Goal: Navigation & Orientation: Find specific page/section

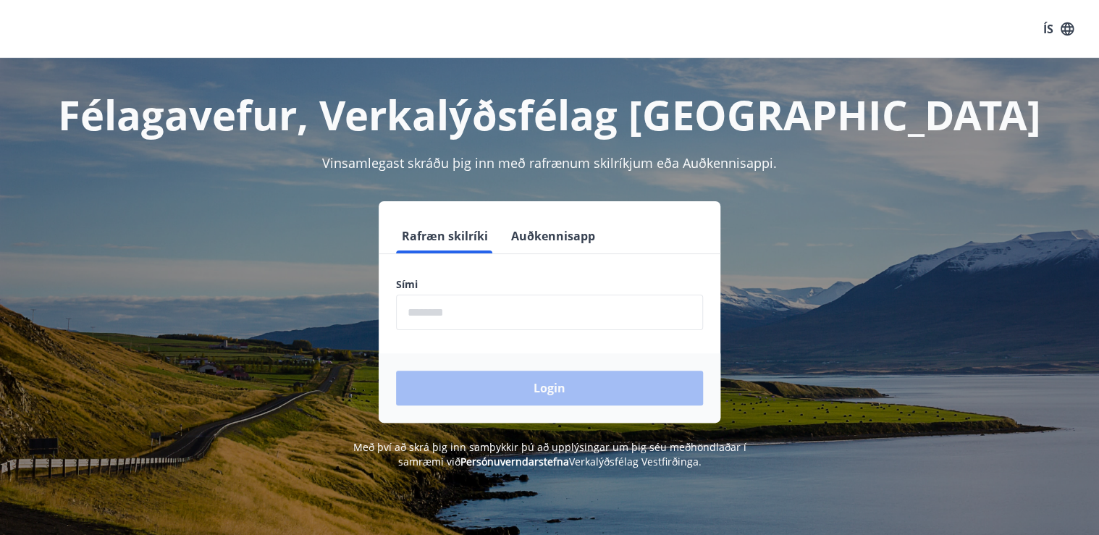
click at [442, 314] on input "phone" at bounding box center [549, 312] width 307 height 35
type input "********"
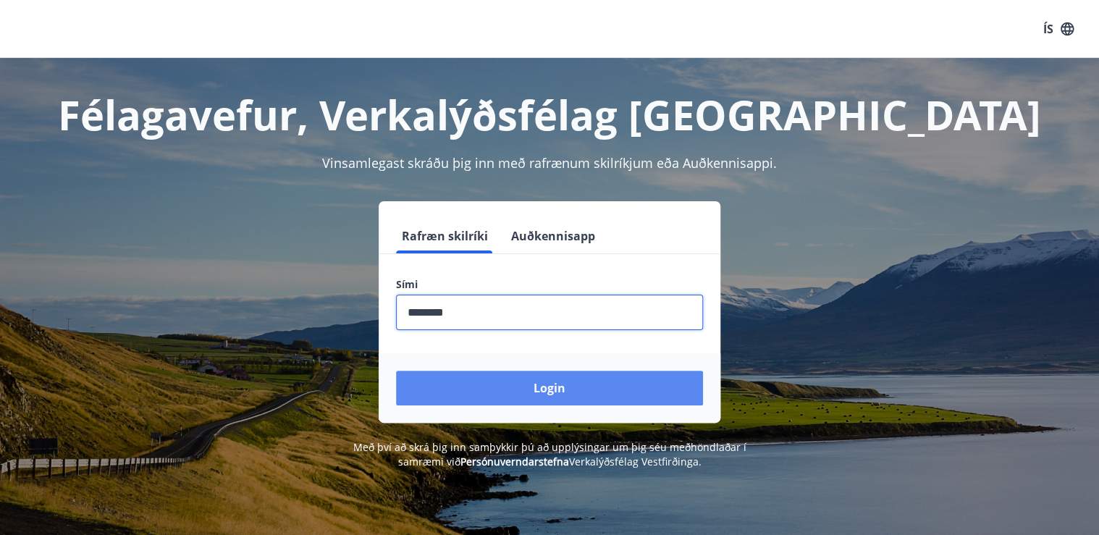
click at [495, 398] on button "Login" at bounding box center [549, 388] width 307 height 35
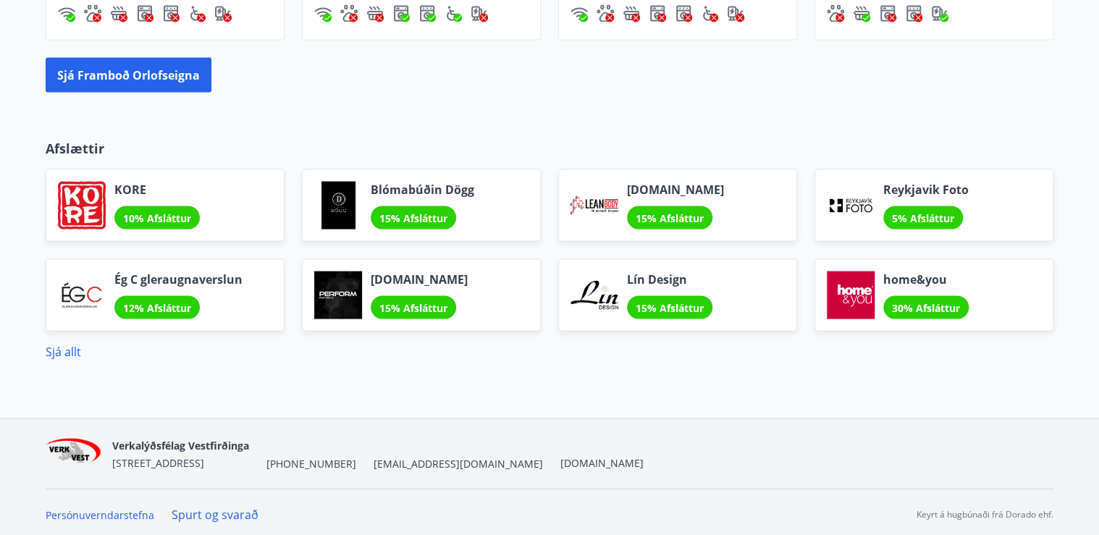
scroll to position [1320, 0]
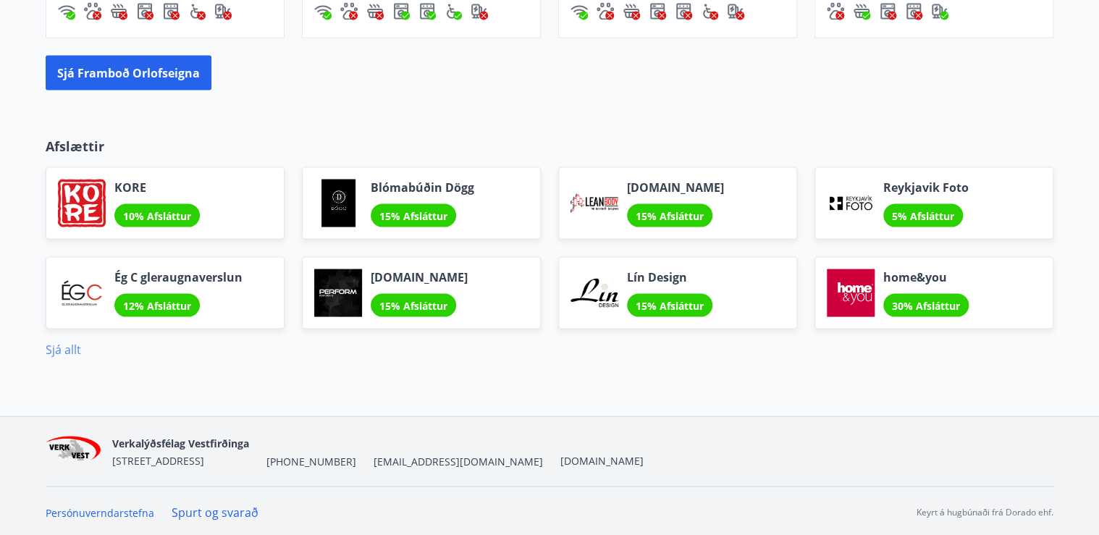
click at [56, 348] on link "Sjá allt" at bounding box center [63, 349] width 35 height 16
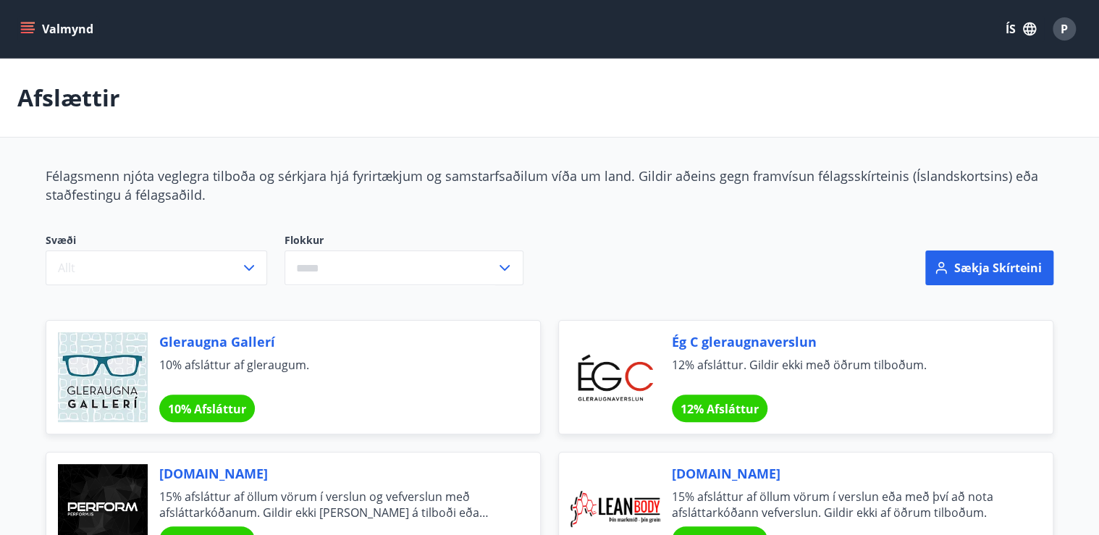
click at [25, 25] on icon "menu" at bounding box center [27, 25] width 13 height 1
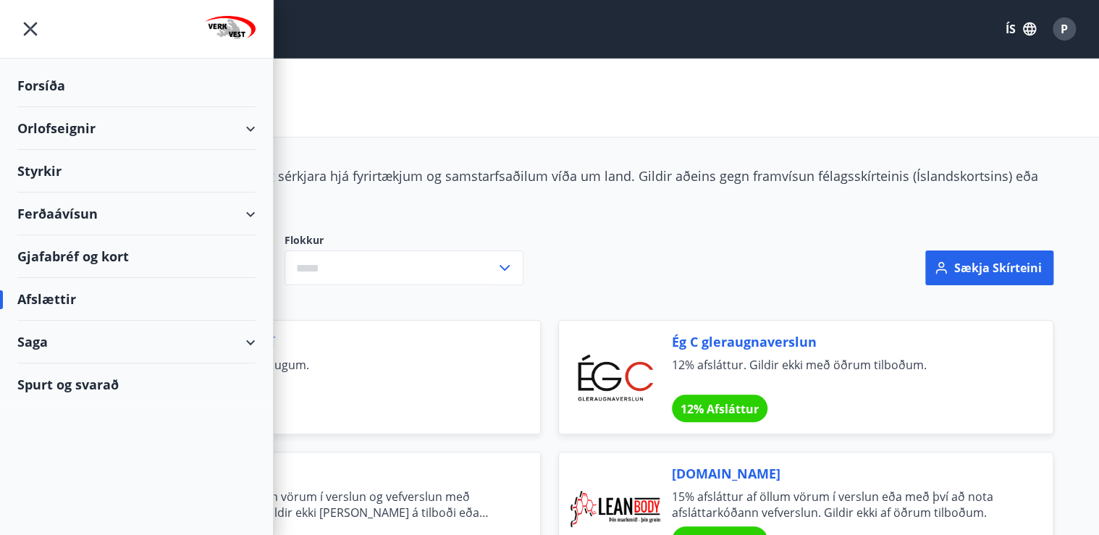
click at [249, 211] on div "Ferðaávísun" at bounding box center [136, 214] width 238 height 43
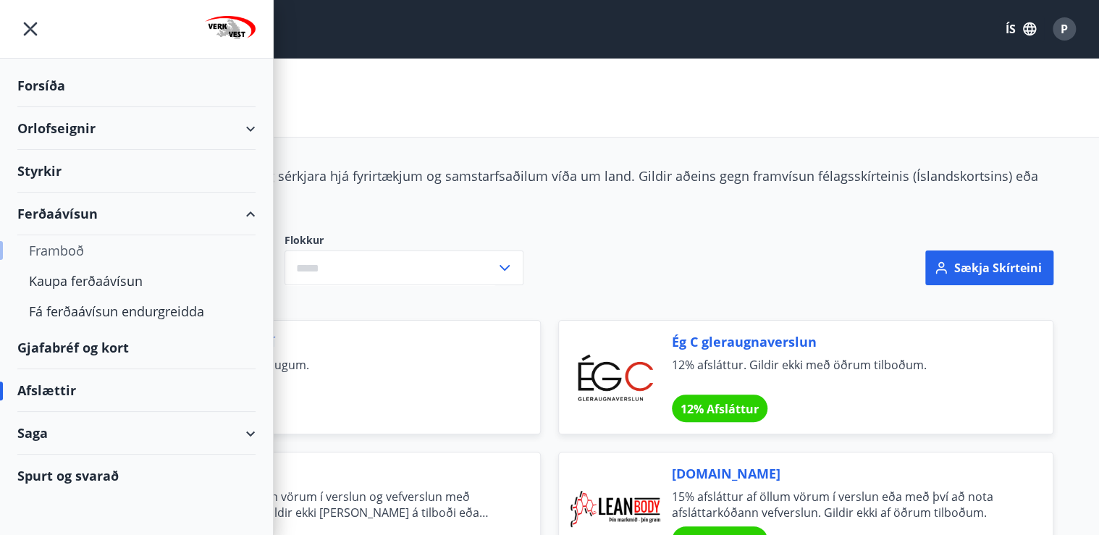
click at [68, 249] on div "Framboð" at bounding box center [136, 250] width 215 height 30
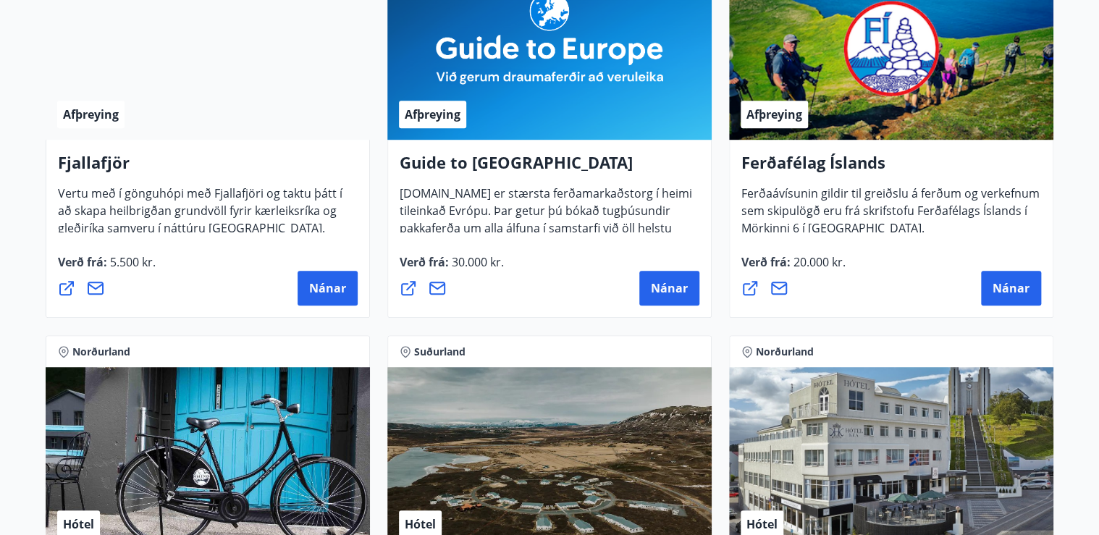
scroll to position [58, 0]
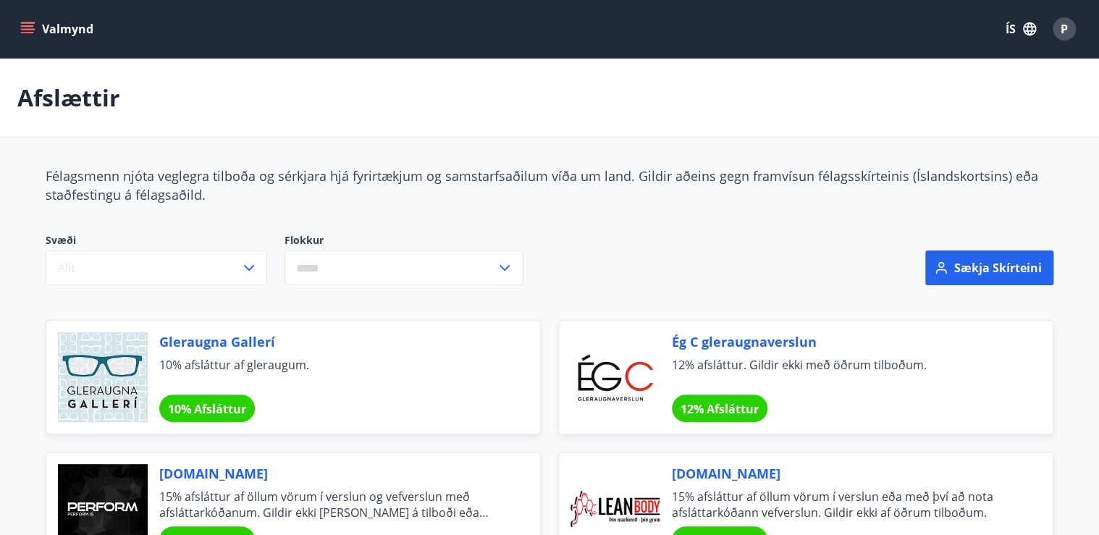
click at [24, 25] on icon "menu" at bounding box center [27, 29] width 14 height 14
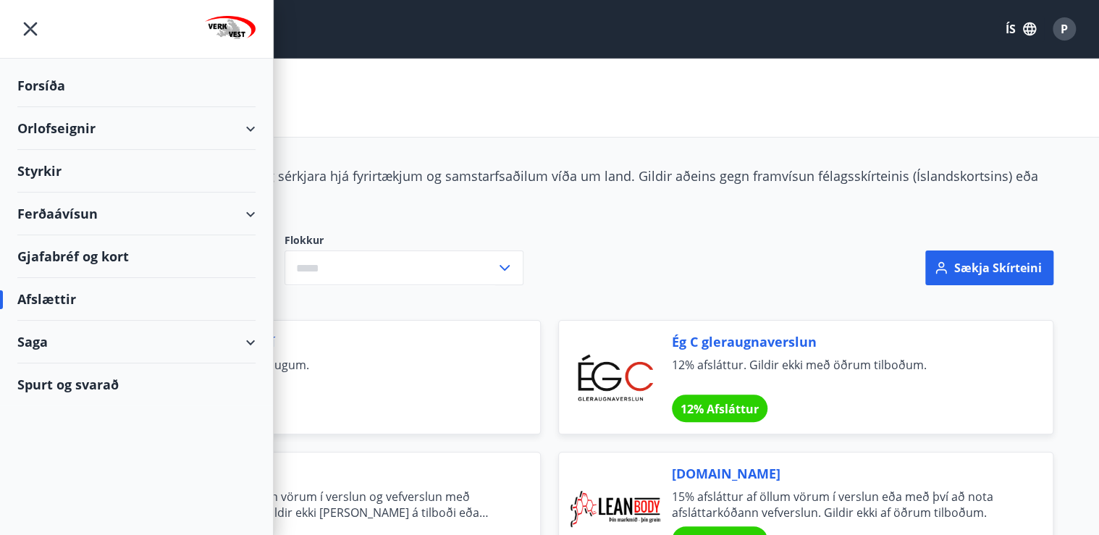
click at [55, 255] on div "Gjafabréf og kort" at bounding box center [136, 256] width 238 height 43
